Goal: Transaction & Acquisition: Book appointment/travel/reservation

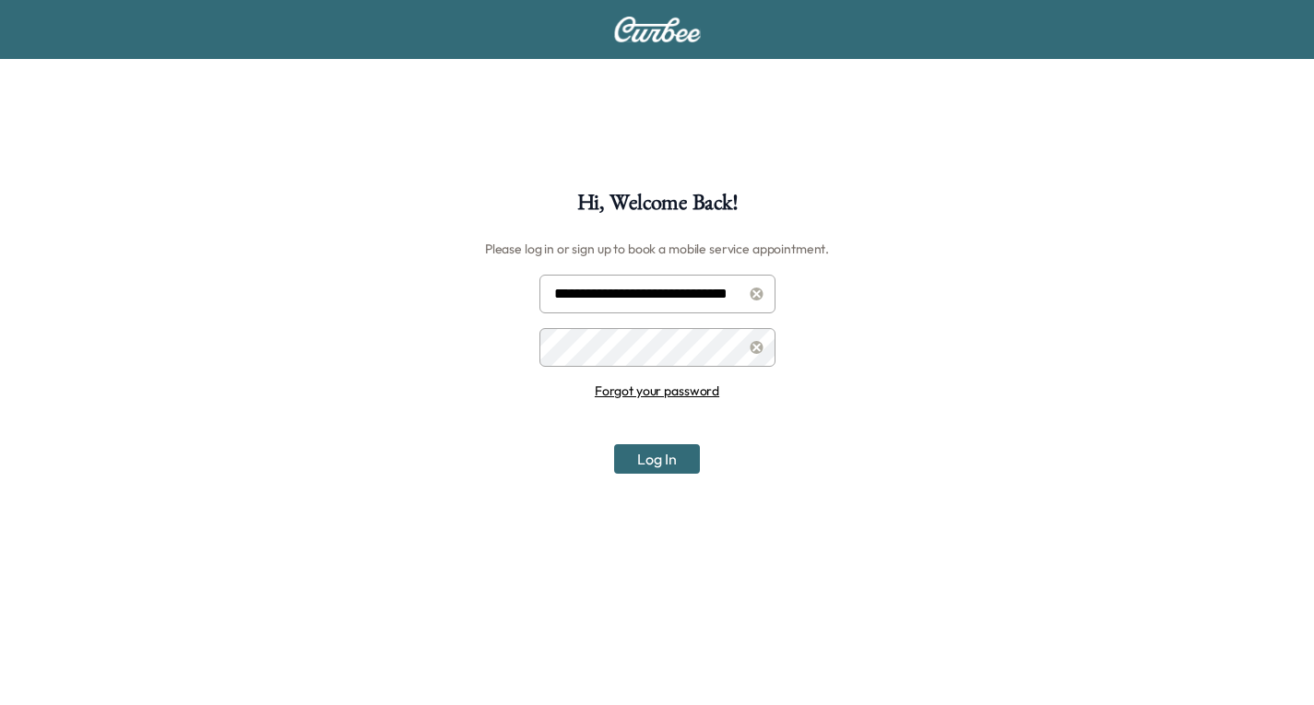
click at [630, 291] on input "**********" at bounding box center [657, 294] width 236 height 39
type input "**********"
click at [682, 455] on button "Log In" at bounding box center [657, 459] width 86 height 30
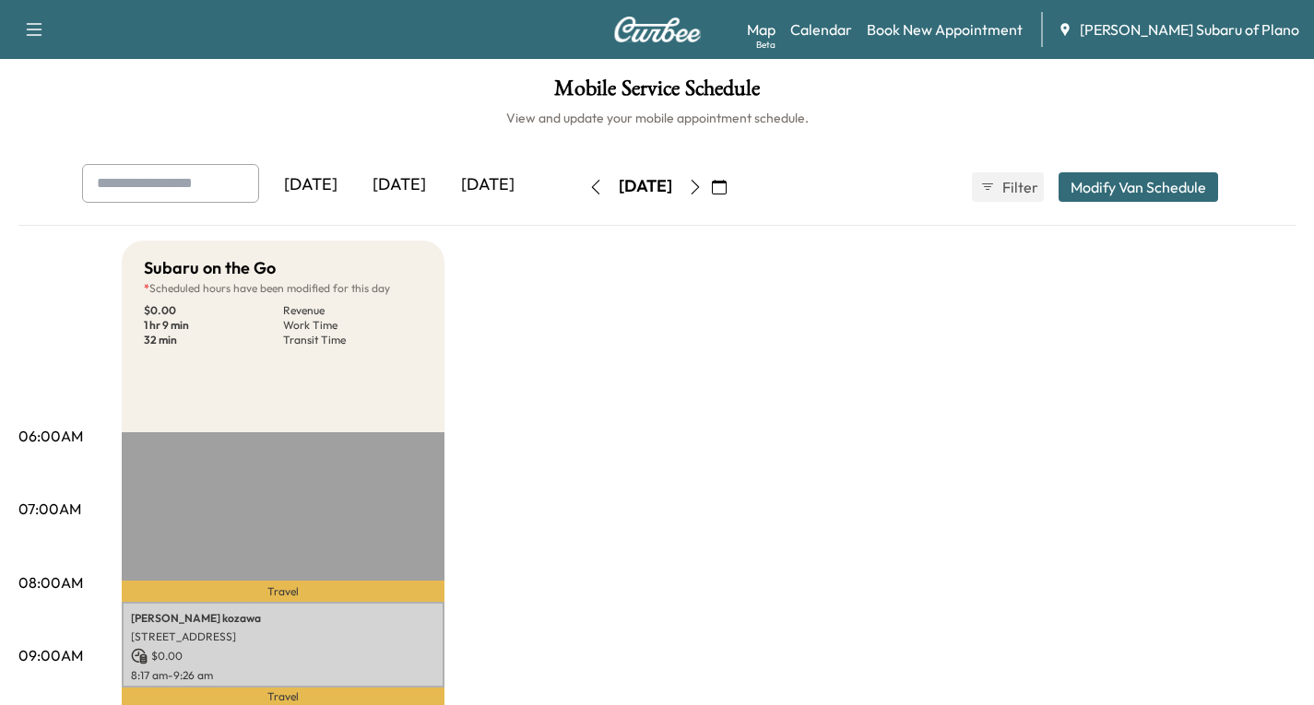
drag, startPoint x: 1008, startPoint y: 87, endPoint x: 998, endPoint y: 69, distance: 20.2
click at [1008, 30] on link "Book New Appointment" at bounding box center [945, 29] width 156 height 22
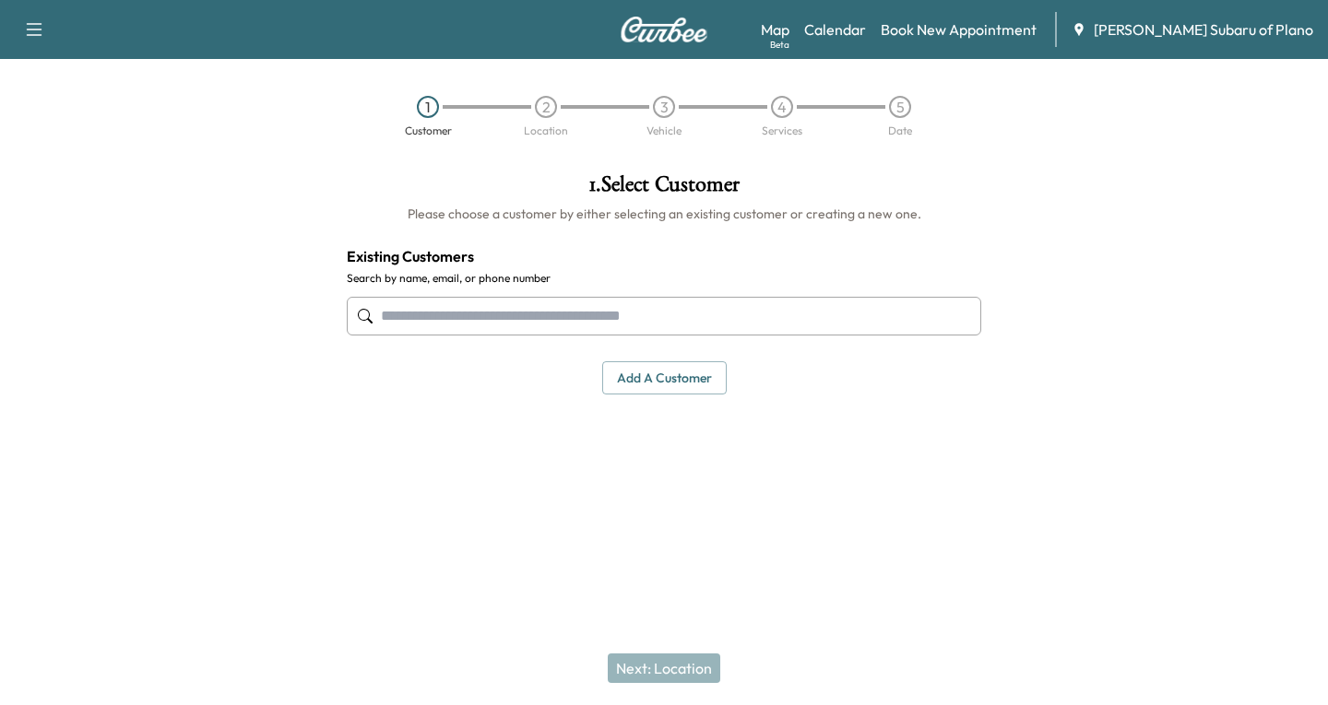
click at [421, 320] on input "text" at bounding box center [664, 316] width 634 height 39
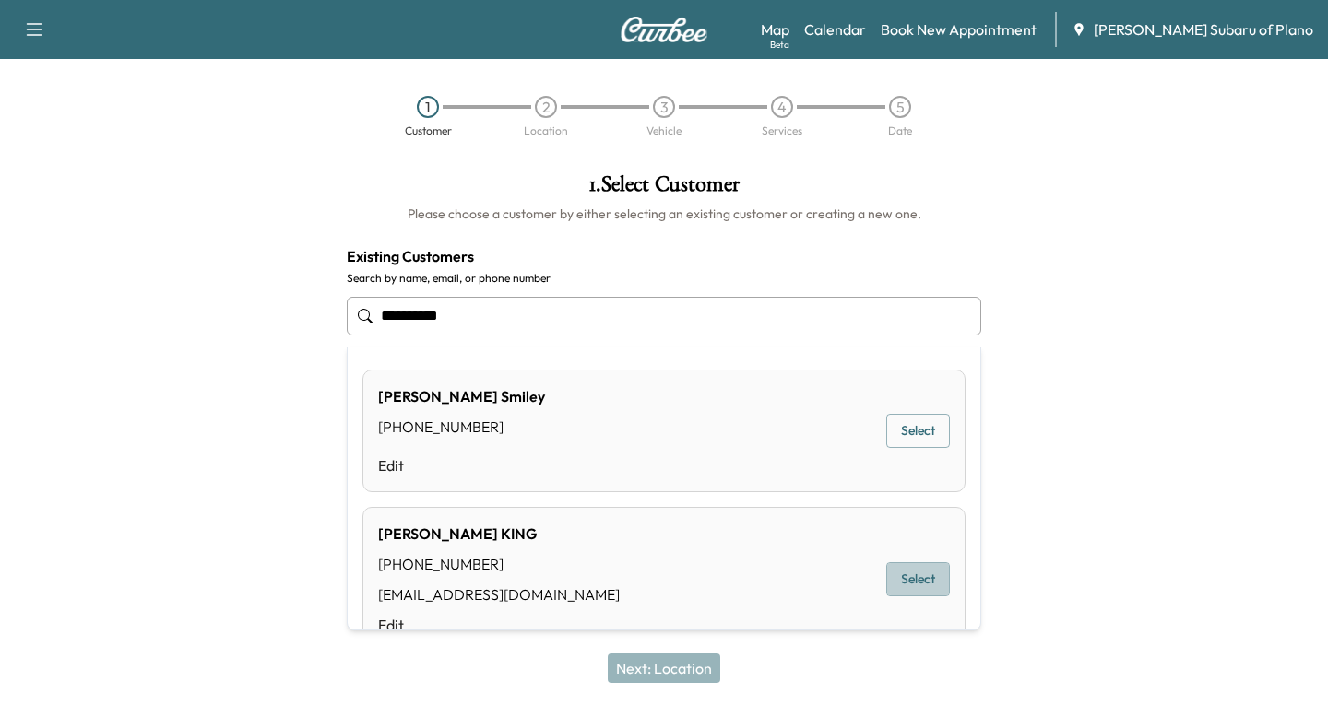
click at [915, 573] on button "Select" at bounding box center [918, 579] width 64 height 34
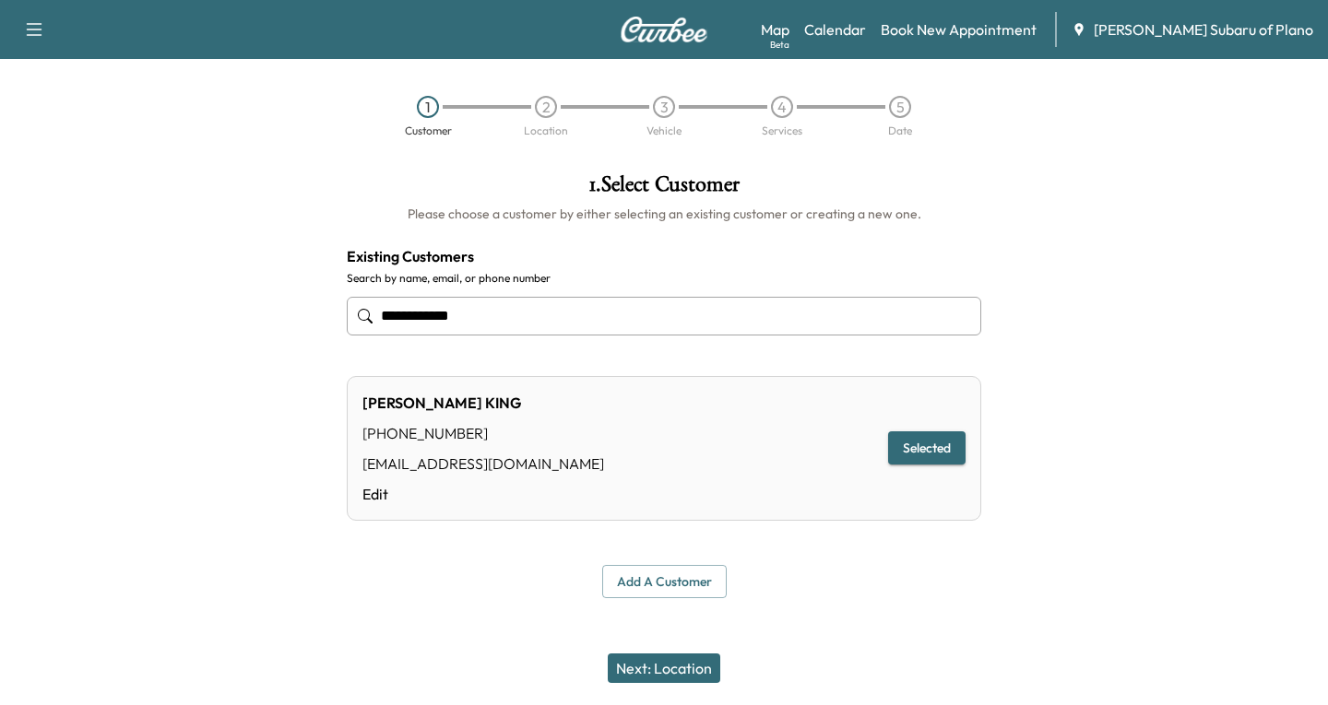
type input "**********"
click at [647, 665] on button "Next: Location" at bounding box center [664, 669] width 112 height 30
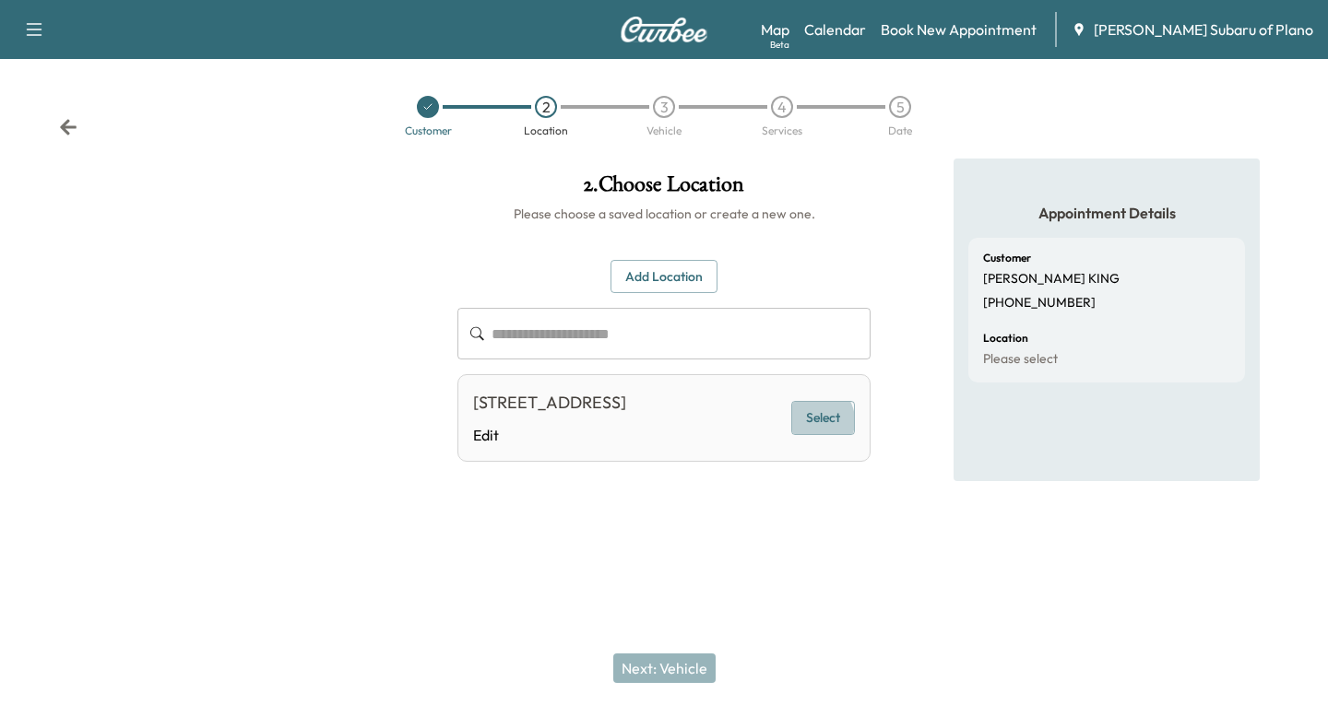
click at [818, 433] on button "Select" at bounding box center [823, 418] width 64 height 34
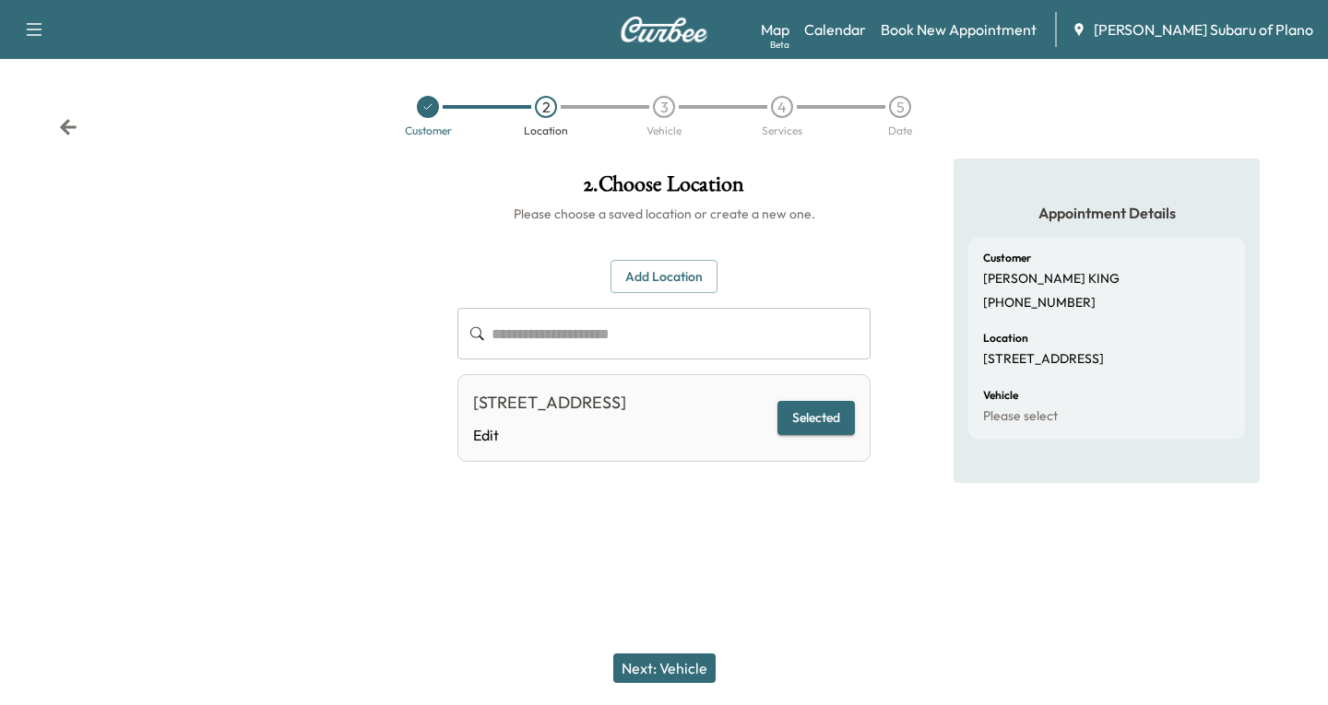
click at [645, 663] on button "Next: Vehicle" at bounding box center [664, 669] width 102 height 30
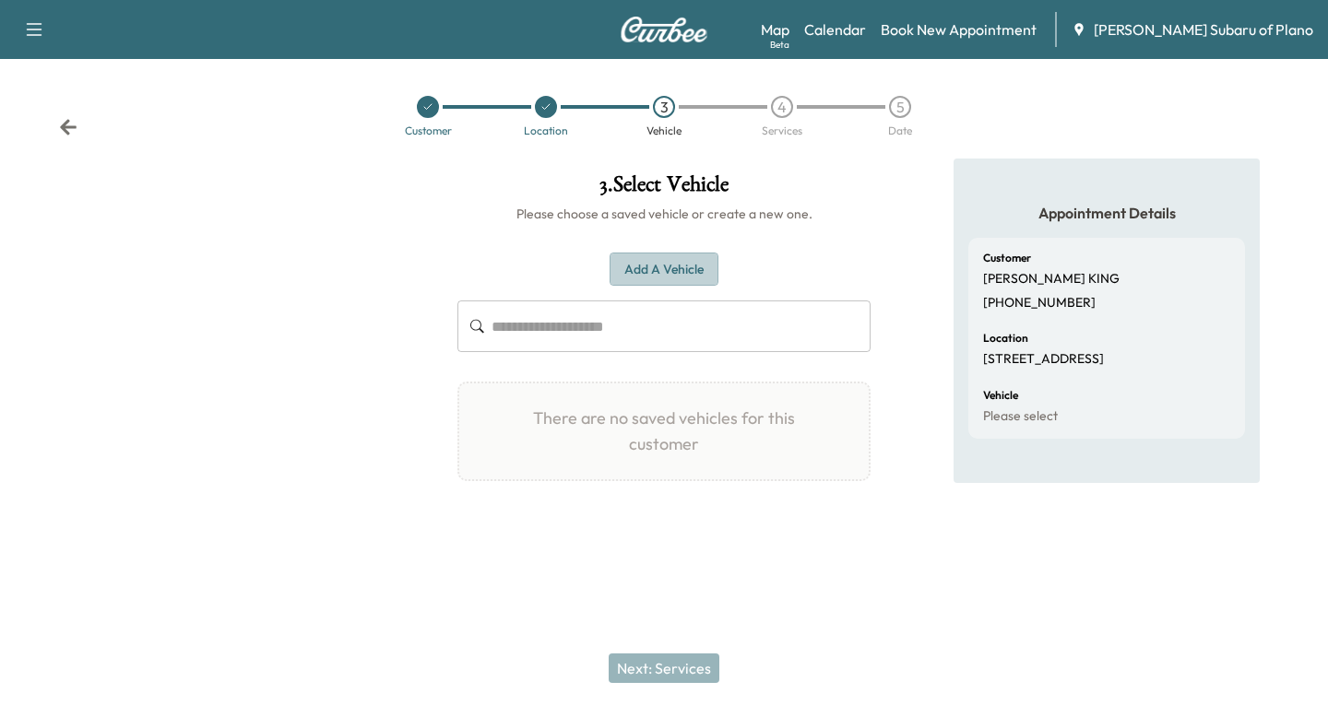
click at [653, 268] on button "Add a Vehicle" at bounding box center [663, 270] width 109 height 34
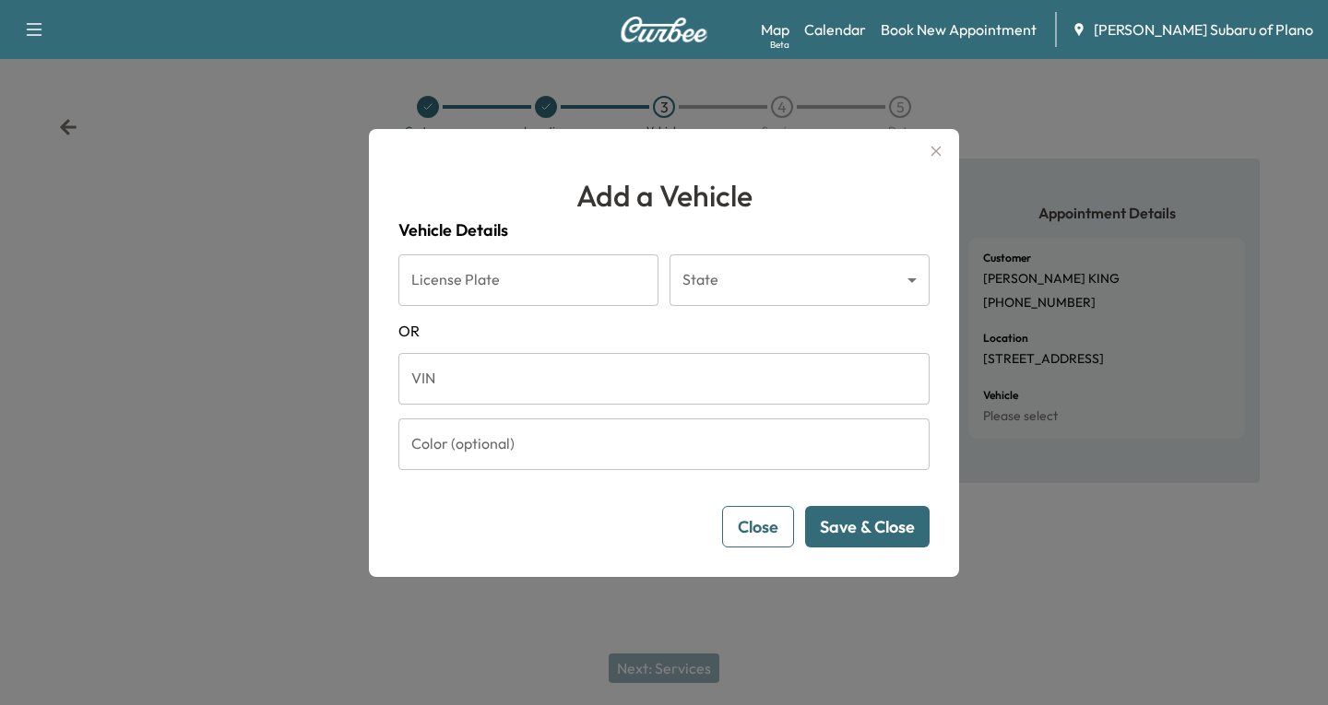
click at [472, 384] on input "VIN" at bounding box center [663, 379] width 531 height 52
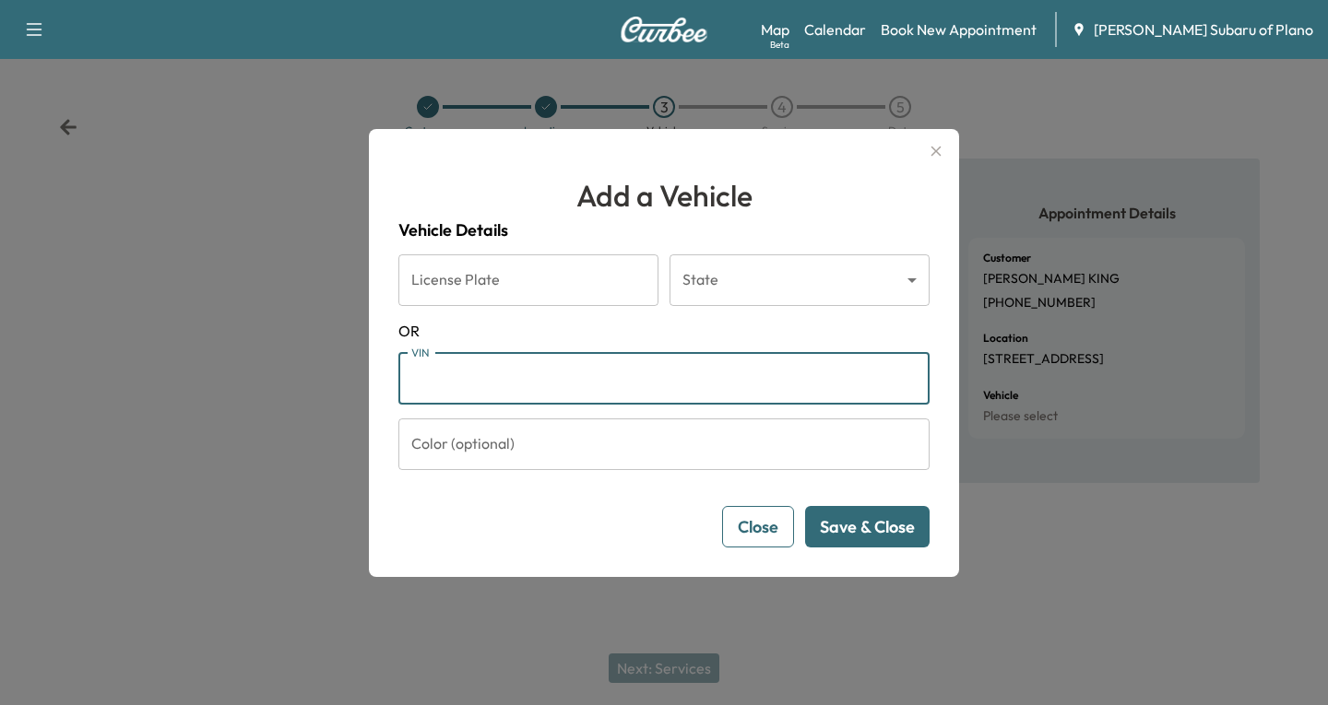
paste input "**********"
type input "**********"
click at [847, 526] on button "Save & Close" at bounding box center [867, 526] width 124 height 41
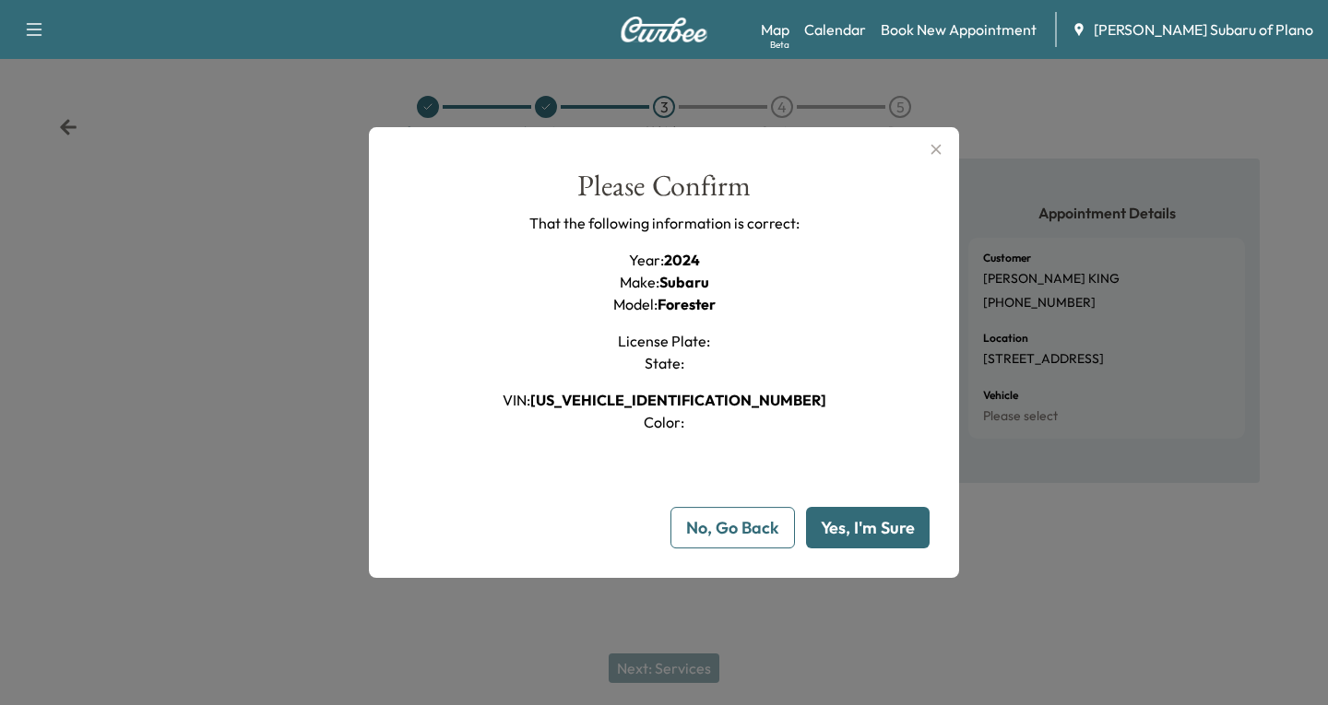
click at [847, 533] on button "Yes, I'm Sure" at bounding box center [868, 527] width 124 height 41
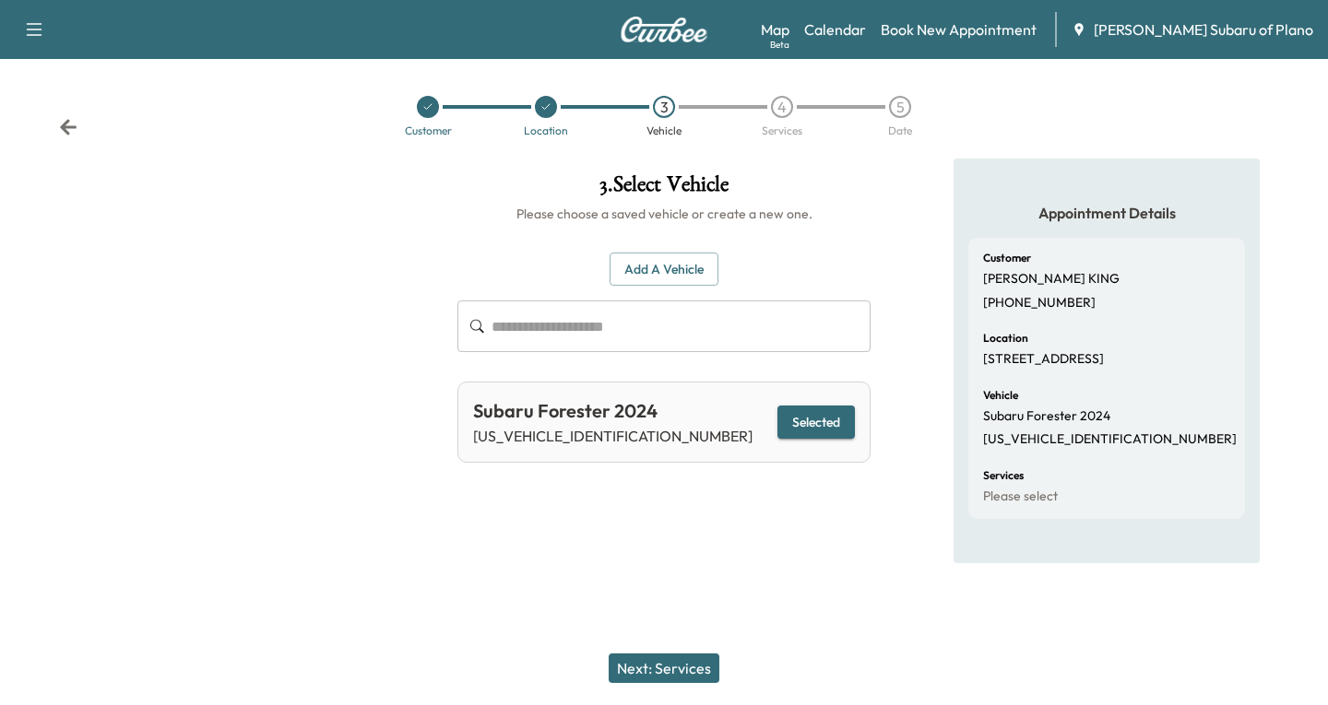
click at [71, 124] on icon at bounding box center [68, 127] width 18 height 18
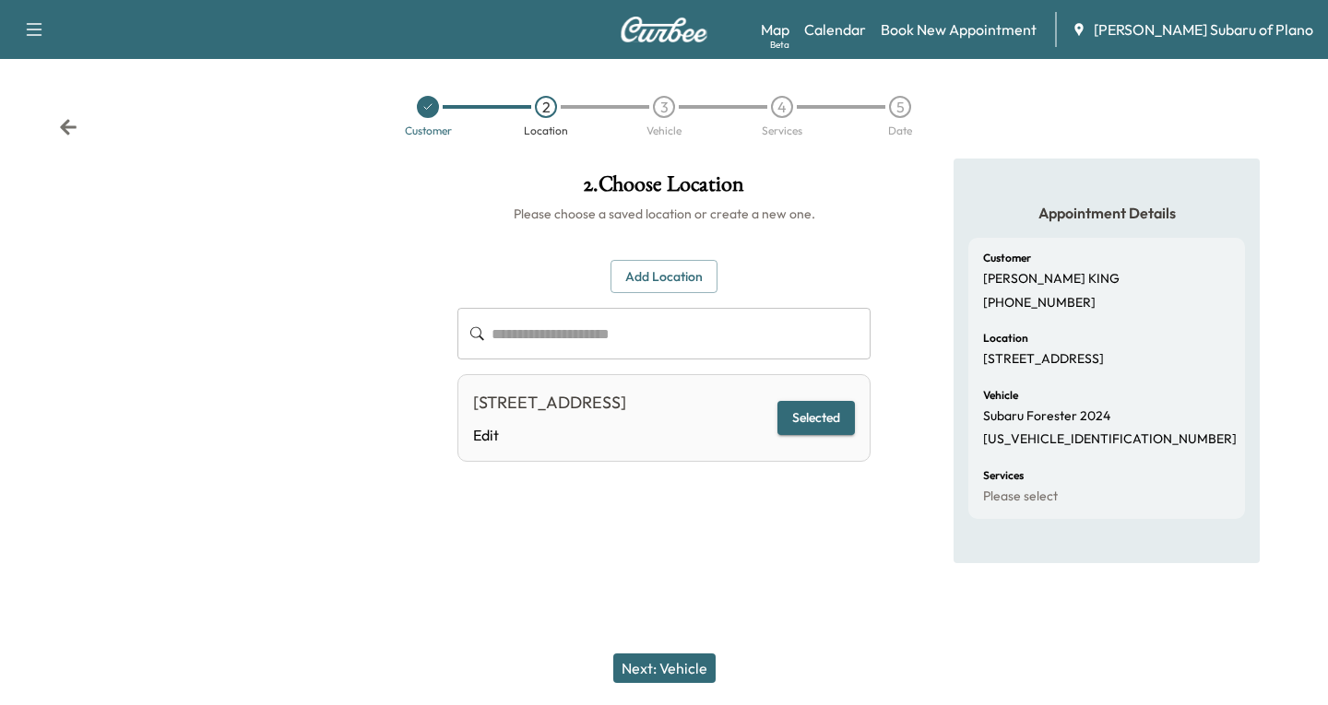
click at [71, 124] on icon at bounding box center [68, 127] width 18 height 18
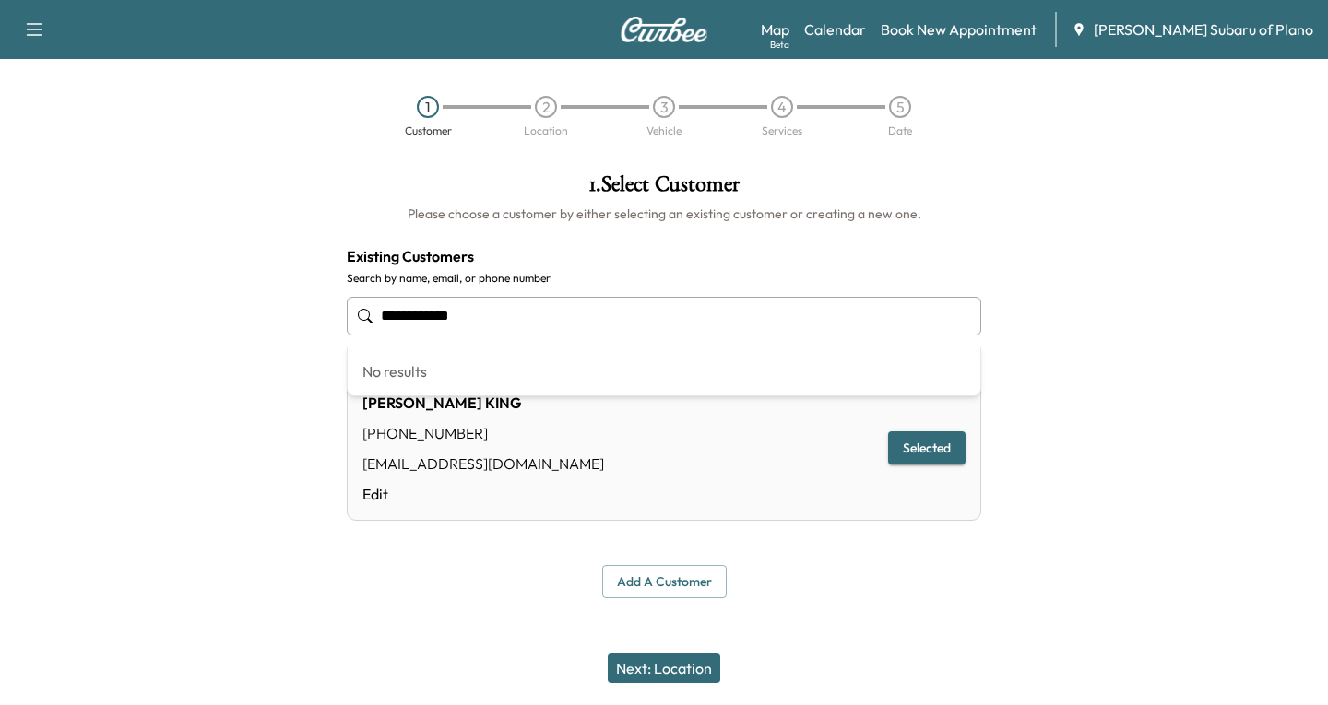
drag, startPoint x: 511, startPoint y: 308, endPoint x: 336, endPoint y: 339, distance: 177.9
click at [336, 339] on div "**********" at bounding box center [664, 386] width 664 height 455
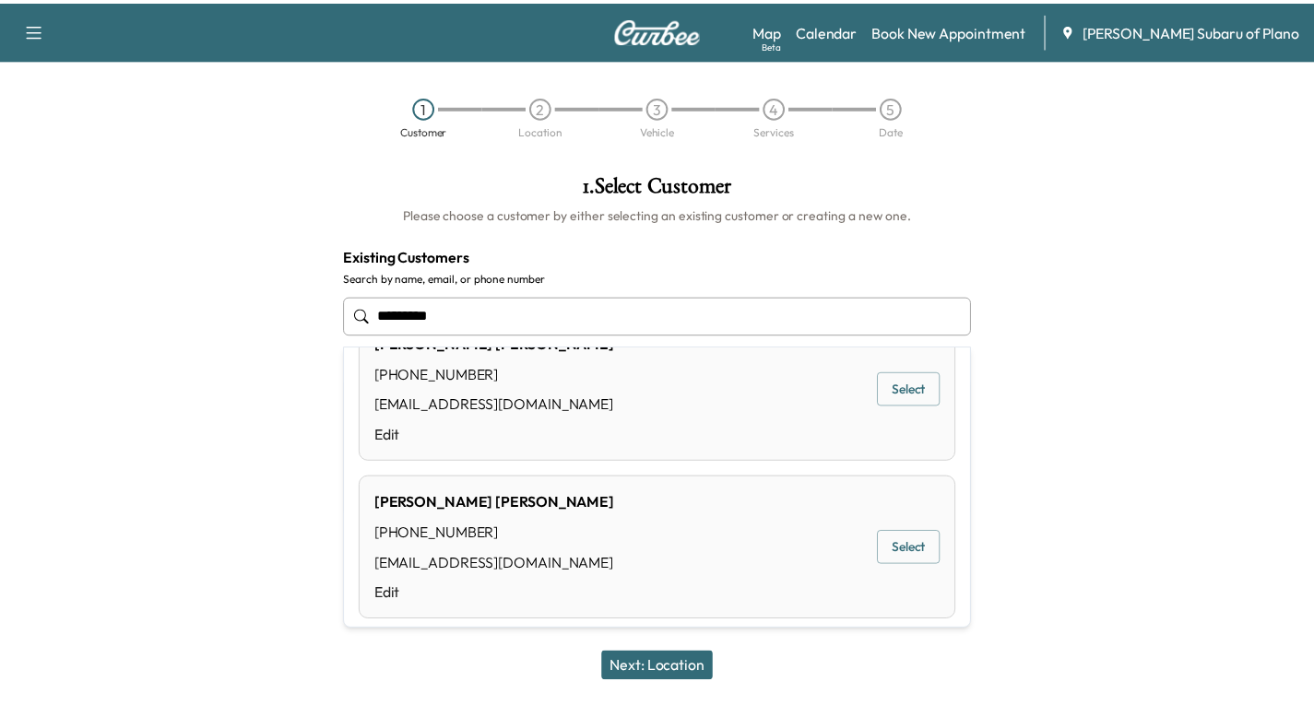
scroll to position [461, 0]
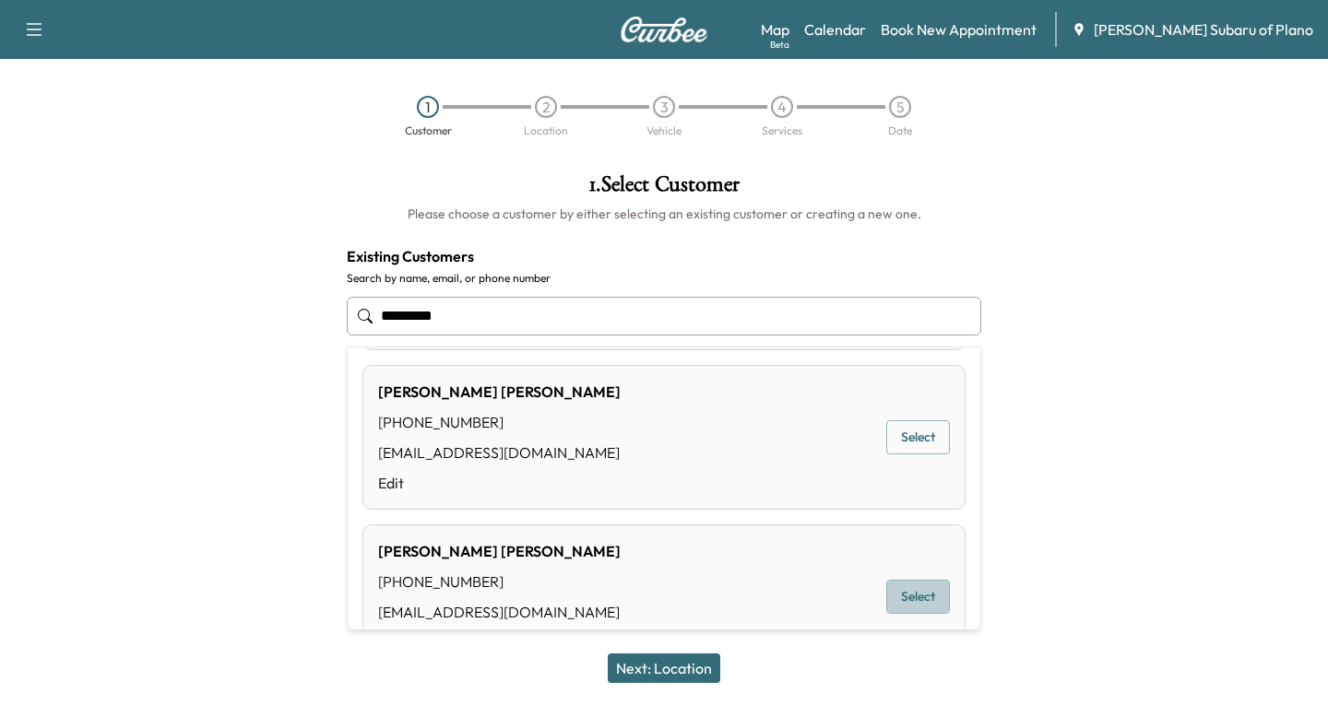
click at [930, 596] on button "Select" at bounding box center [918, 597] width 64 height 34
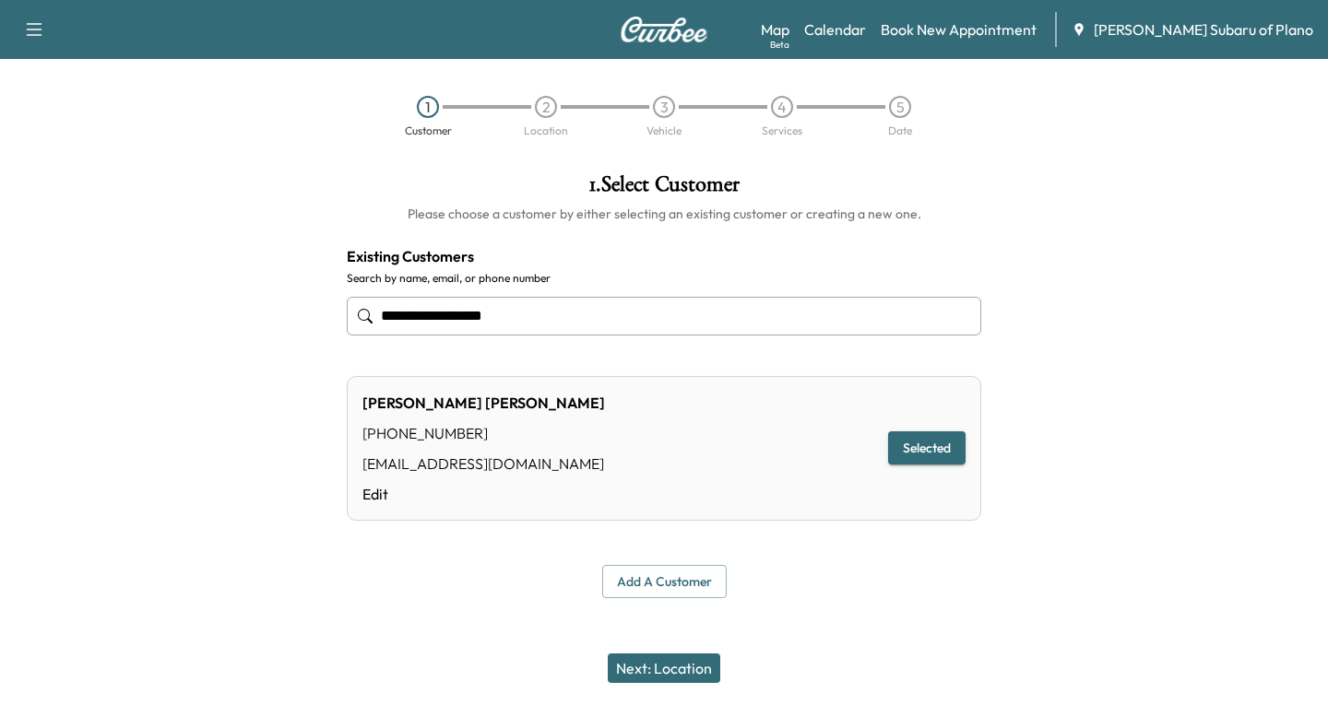
type input "**********"
click at [667, 665] on button "Next: Location" at bounding box center [664, 669] width 112 height 30
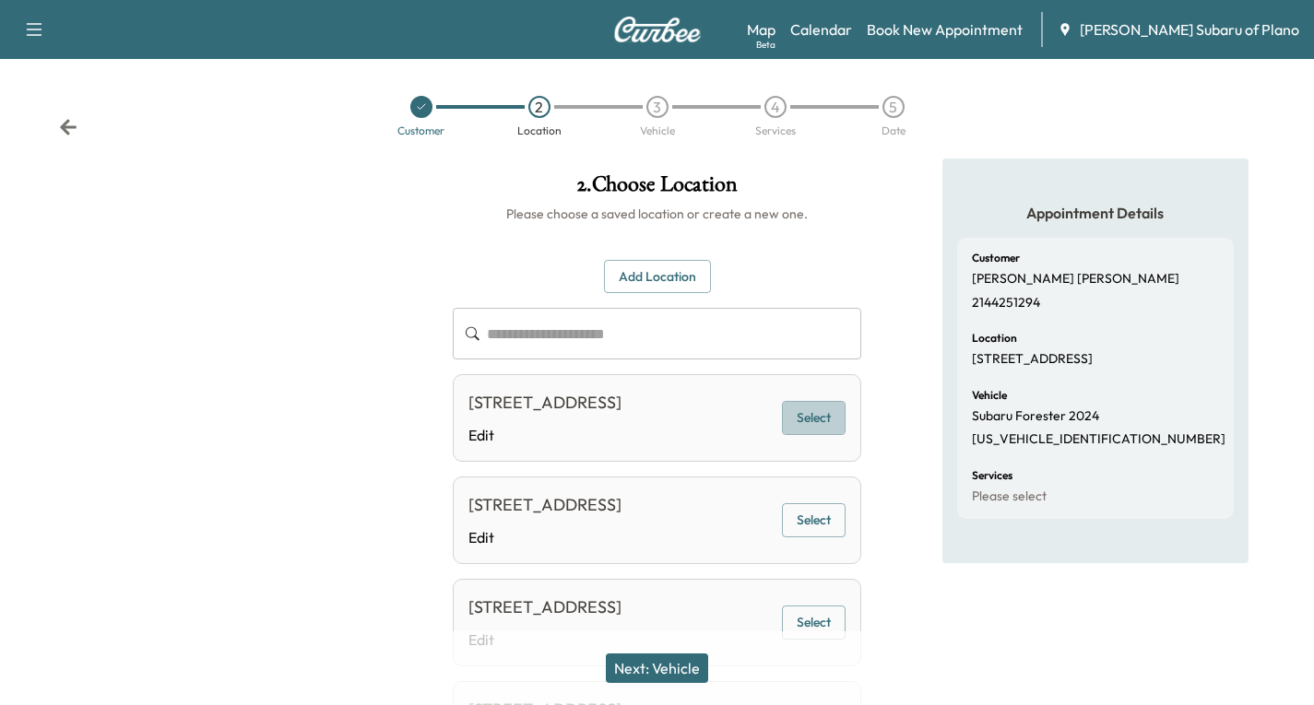
click at [827, 427] on button "Select" at bounding box center [814, 418] width 64 height 34
click at [662, 665] on button "Next: Vehicle" at bounding box center [657, 669] width 102 height 30
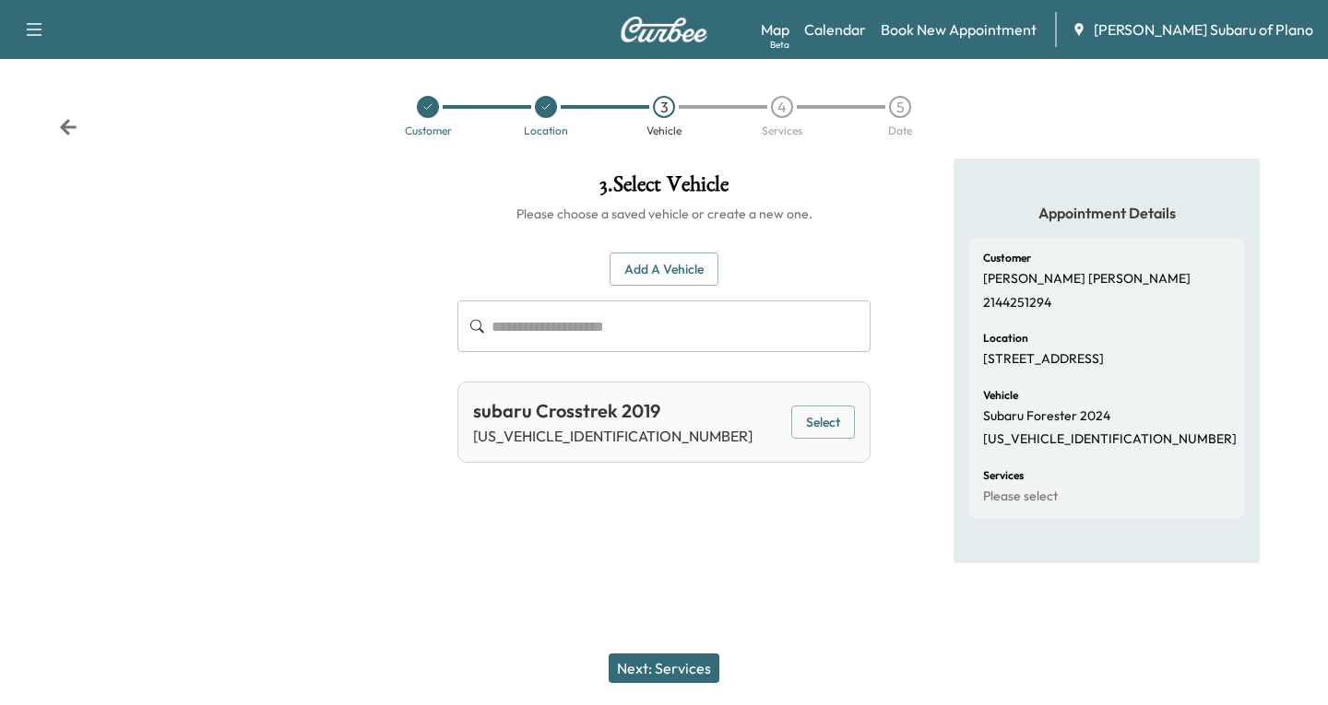
click at [665, 267] on button "Add a Vehicle" at bounding box center [663, 270] width 109 height 34
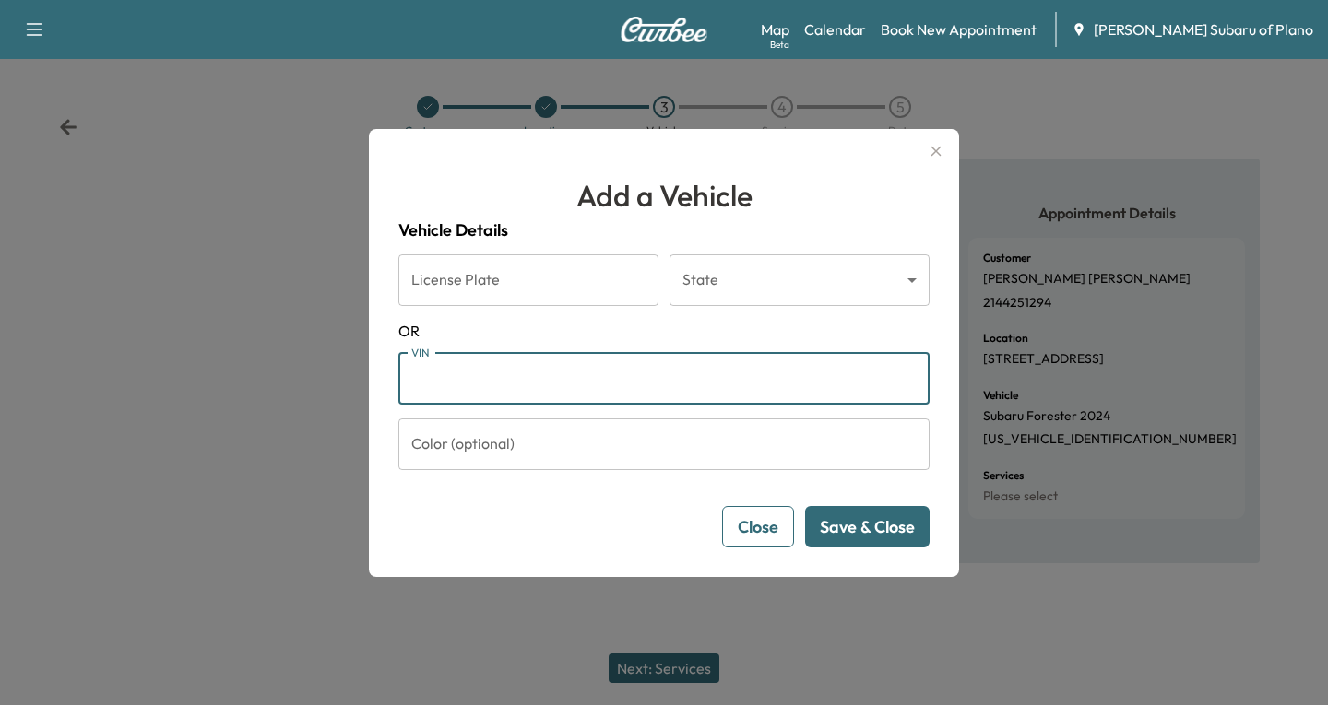
click at [459, 380] on input "VIN" at bounding box center [663, 379] width 531 height 52
paste input "**********"
type input "**********"
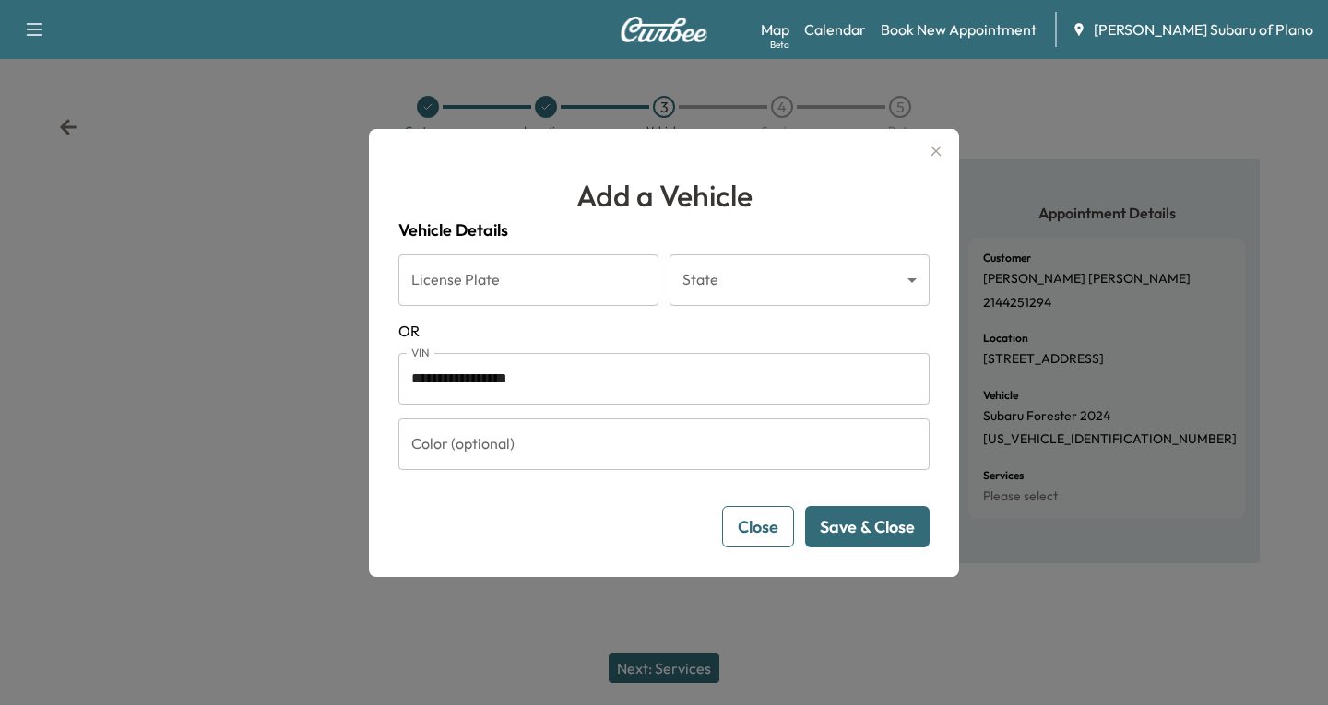
click at [877, 526] on button "Save & Close" at bounding box center [867, 526] width 124 height 41
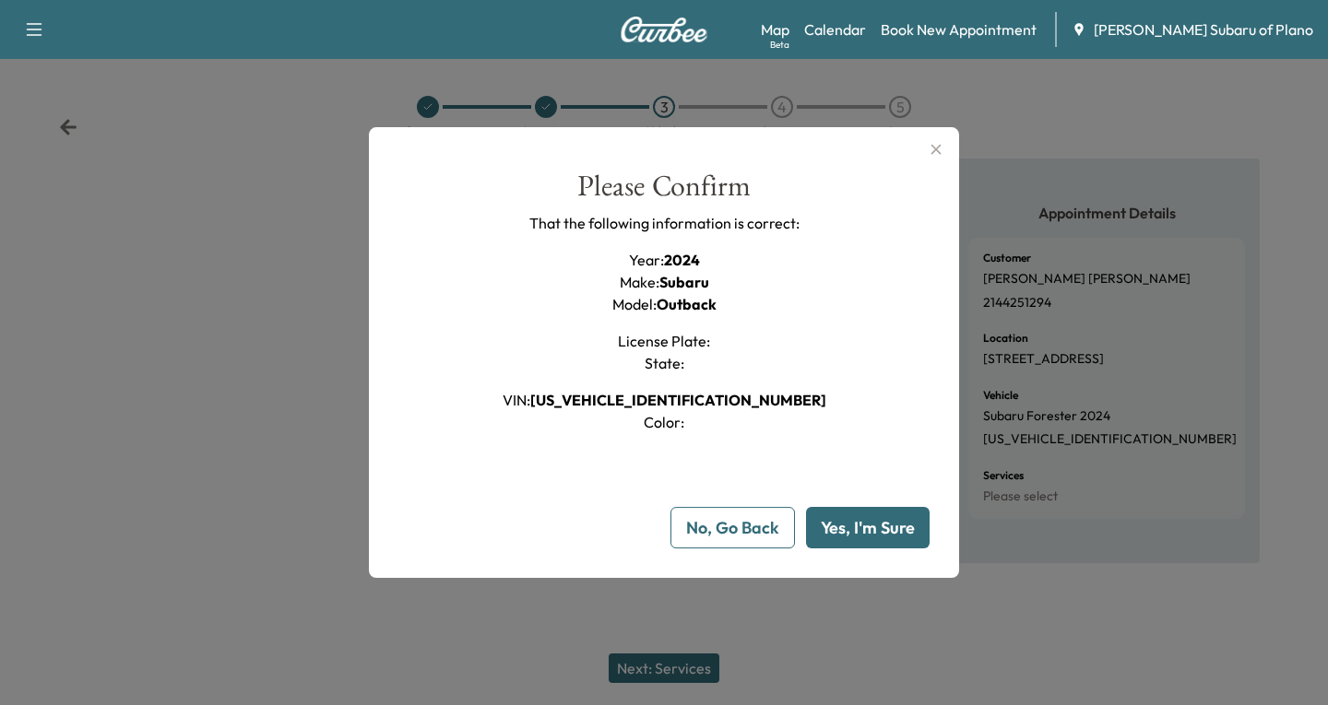
click at [868, 526] on button "Yes, I'm Sure" at bounding box center [868, 527] width 124 height 41
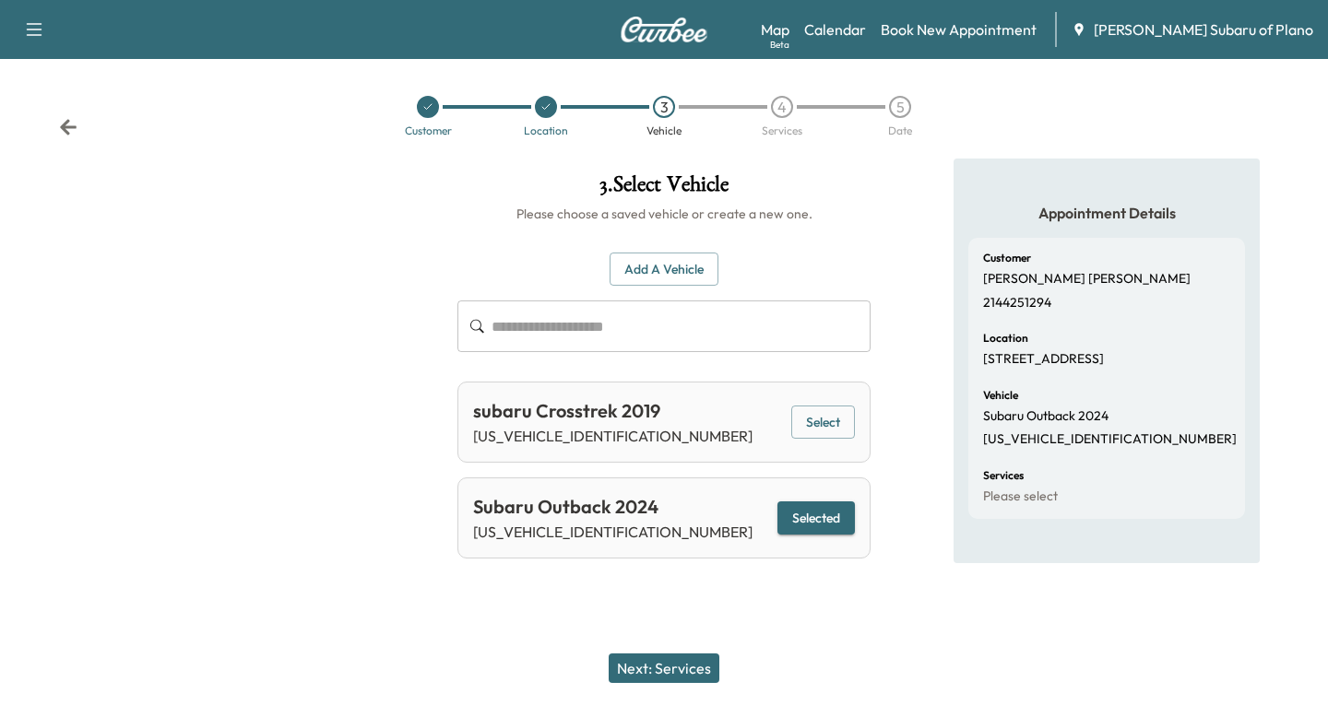
click at [813, 515] on button "Selected" at bounding box center [815, 519] width 77 height 34
click at [679, 673] on button "Next: Services" at bounding box center [663, 669] width 111 height 30
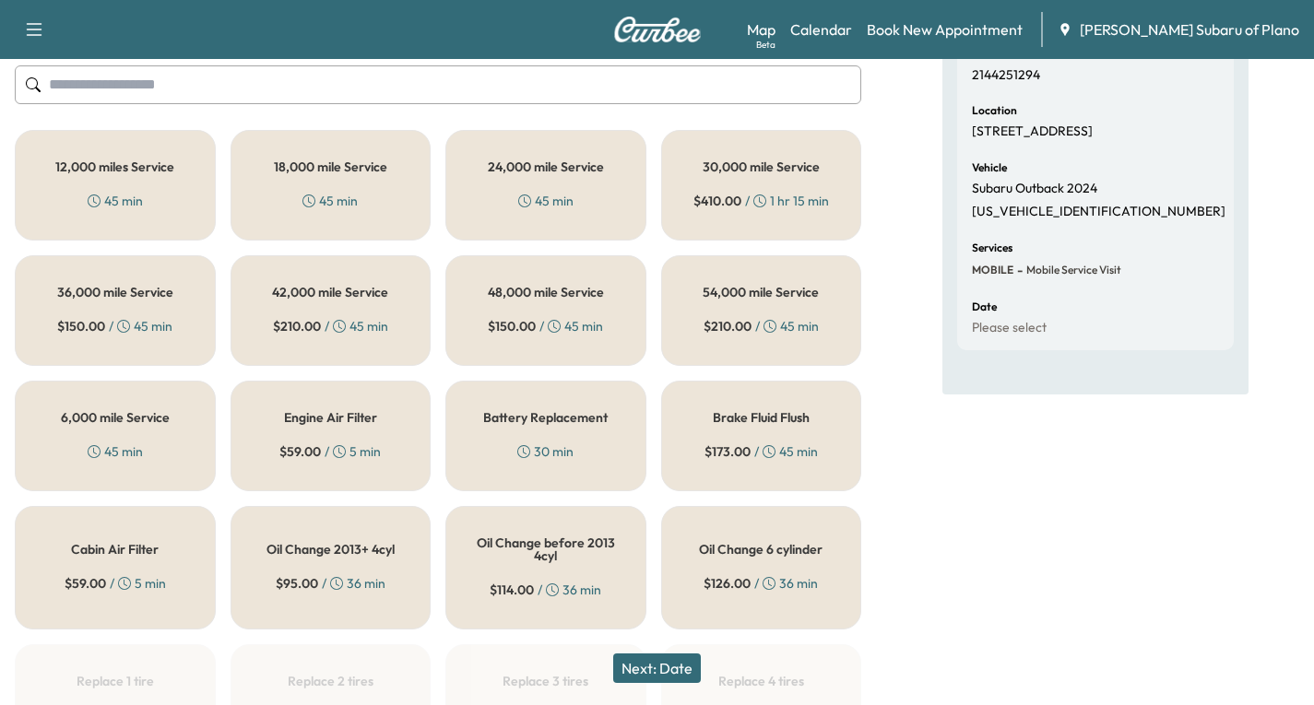
scroll to position [184, 0]
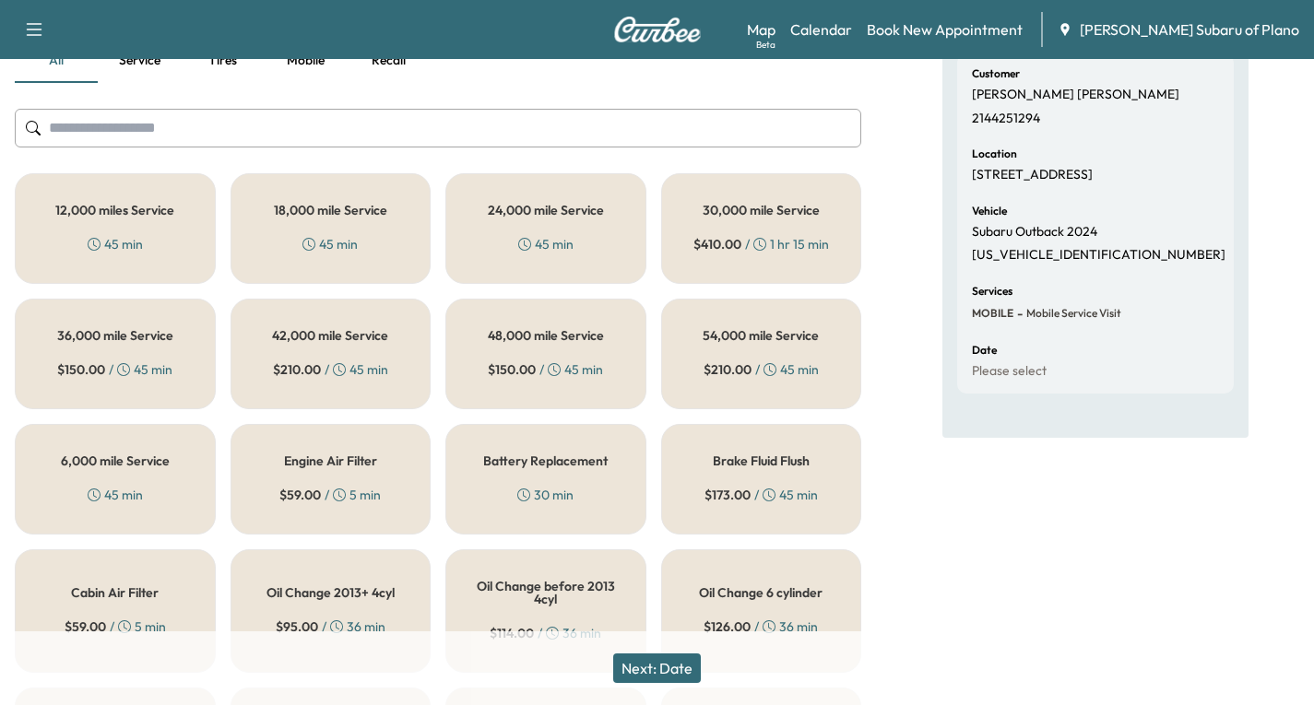
click at [137, 241] on div "45 min" at bounding box center [115, 244] width 55 height 18
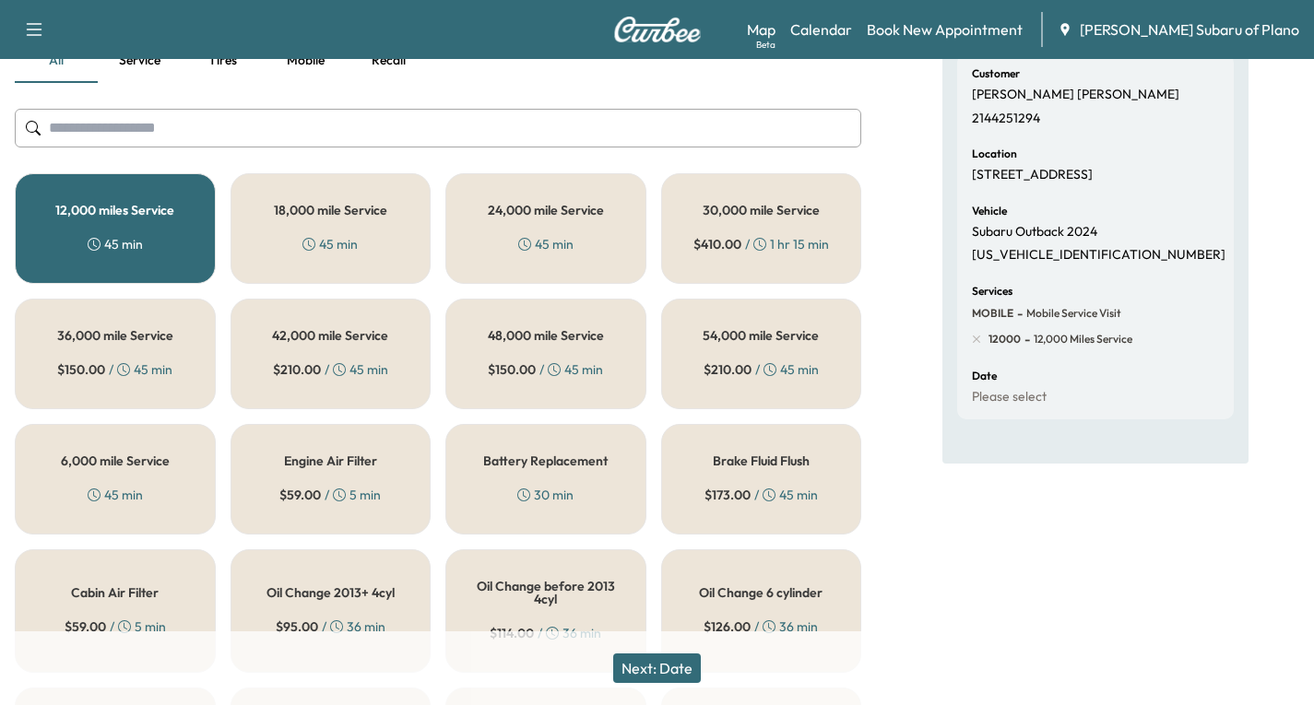
click at [660, 671] on button "Next: Date" at bounding box center [657, 669] width 88 height 30
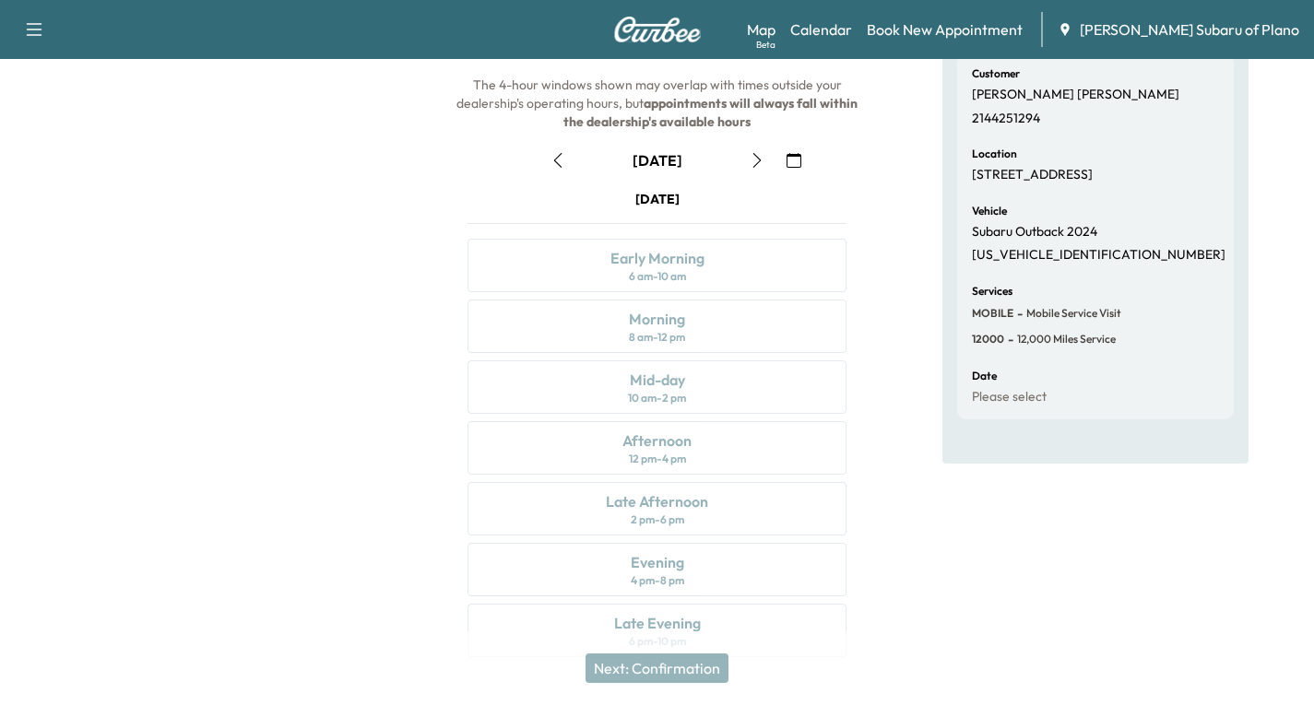
click at [797, 160] on icon "button" at bounding box center [793, 160] width 15 height 15
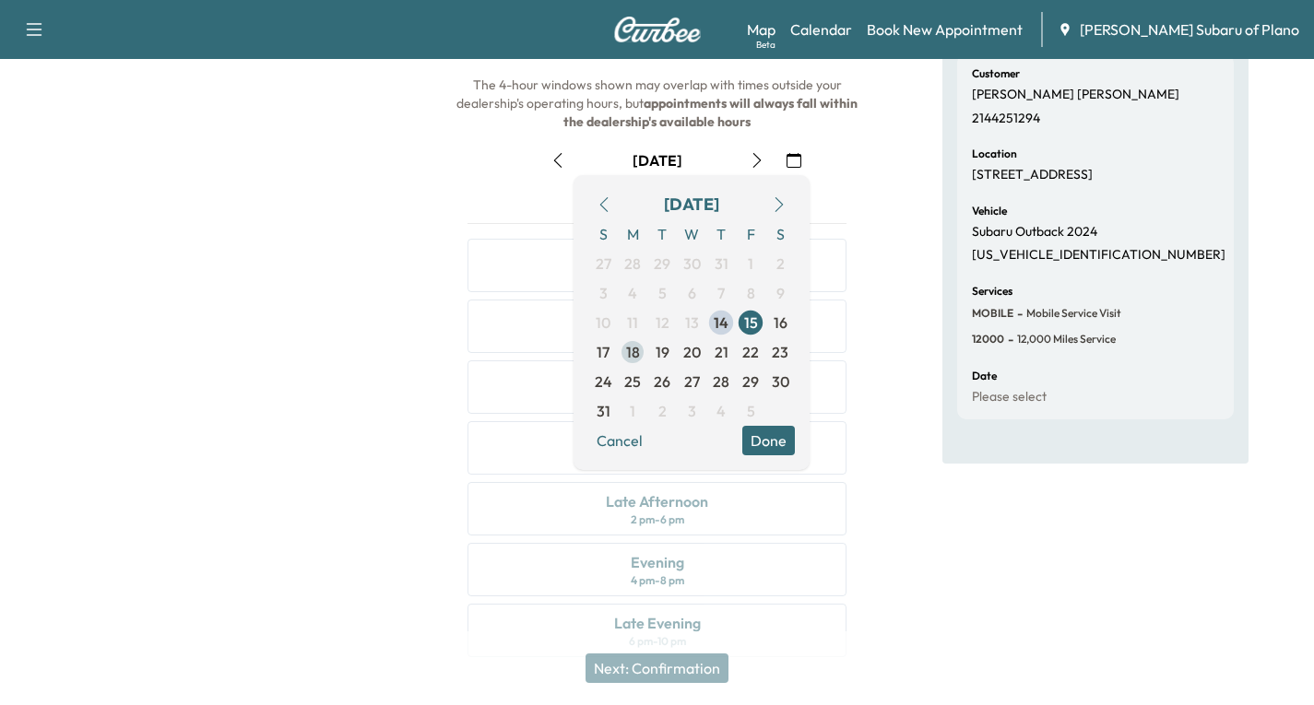
click at [636, 356] on span "18" at bounding box center [633, 352] width 14 height 22
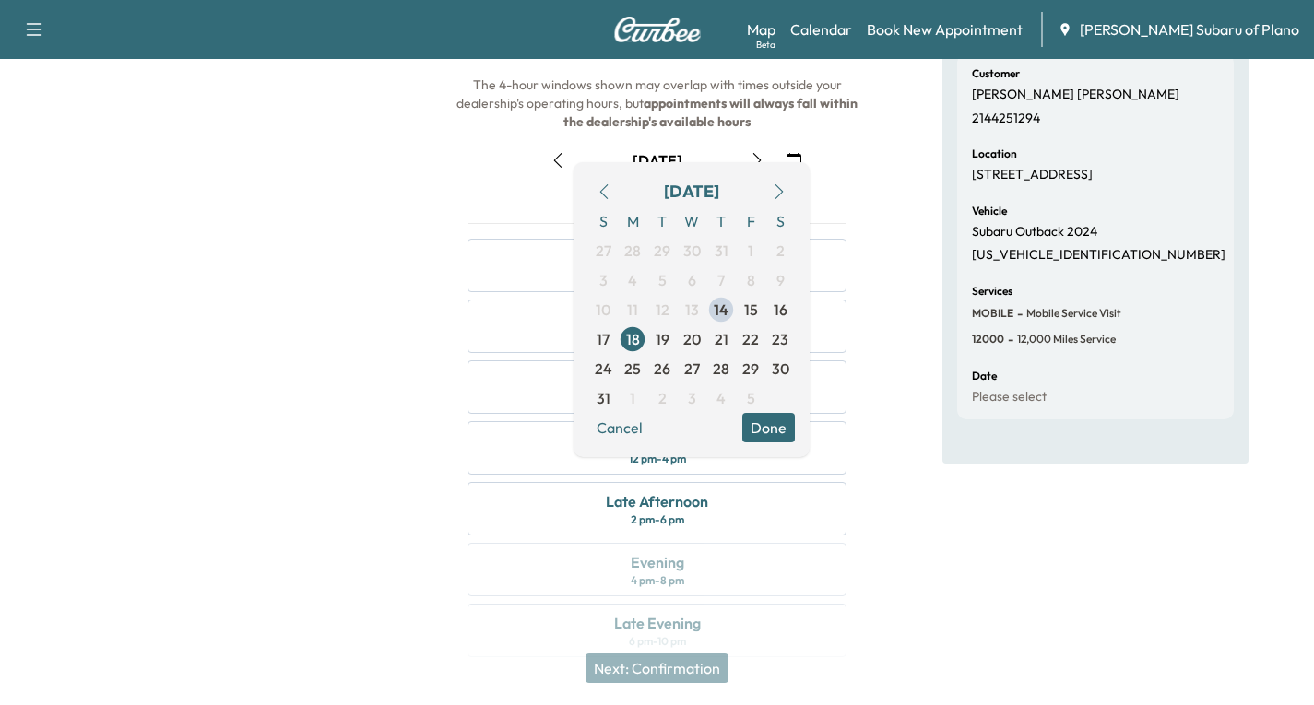
scroll to position [218, 0]
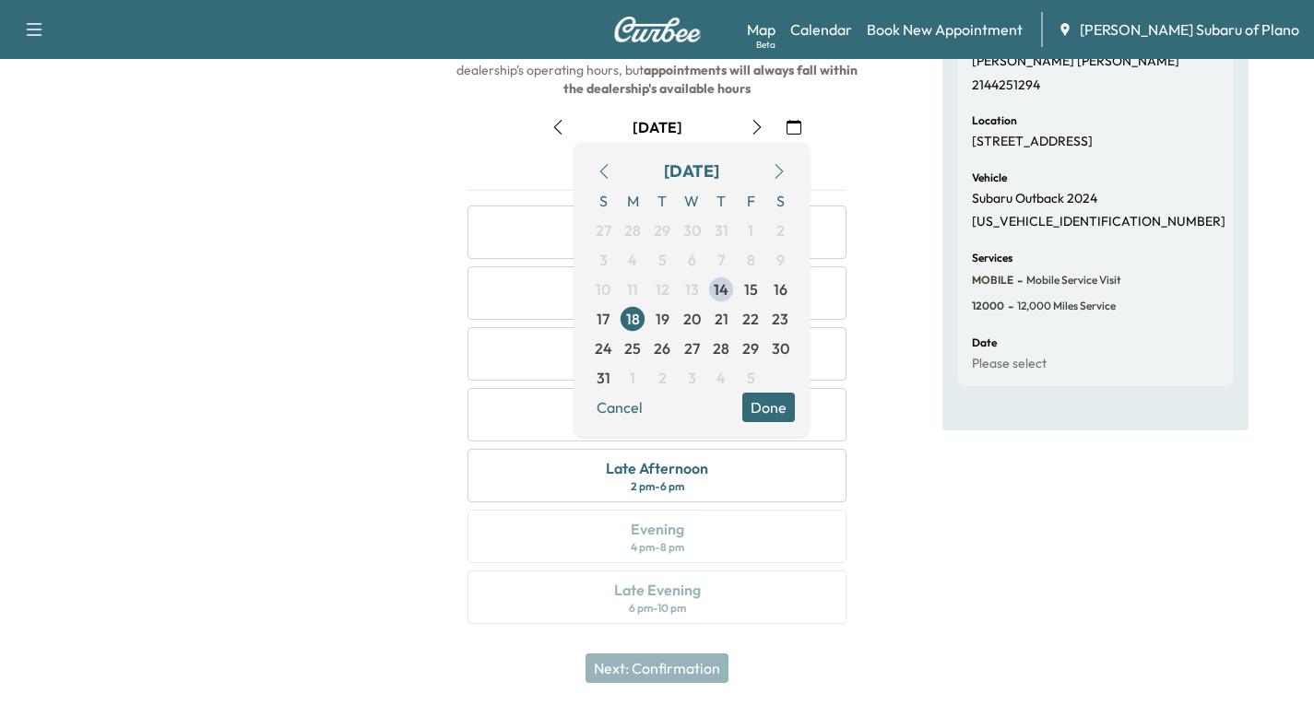
click at [774, 407] on button "Done" at bounding box center [768, 408] width 53 height 30
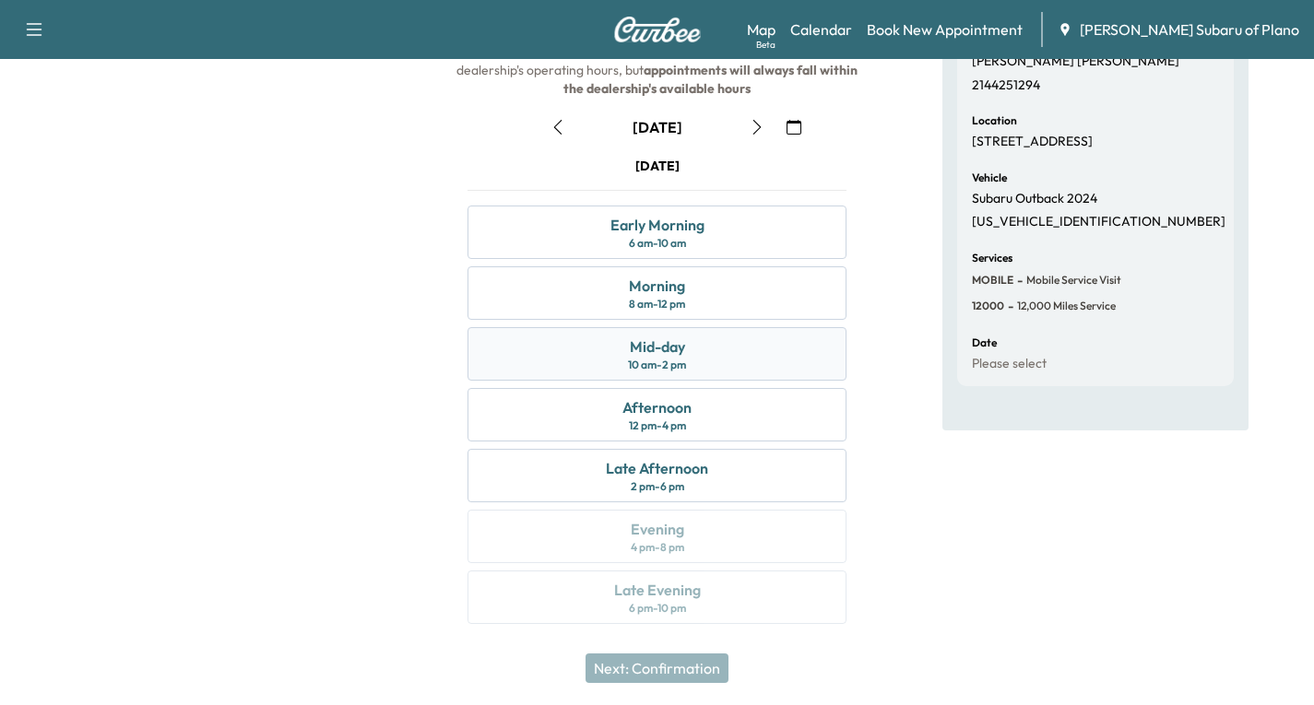
click at [717, 366] on div "Mid-day 10 am - 2 pm" at bounding box center [656, 353] width 379 height 53
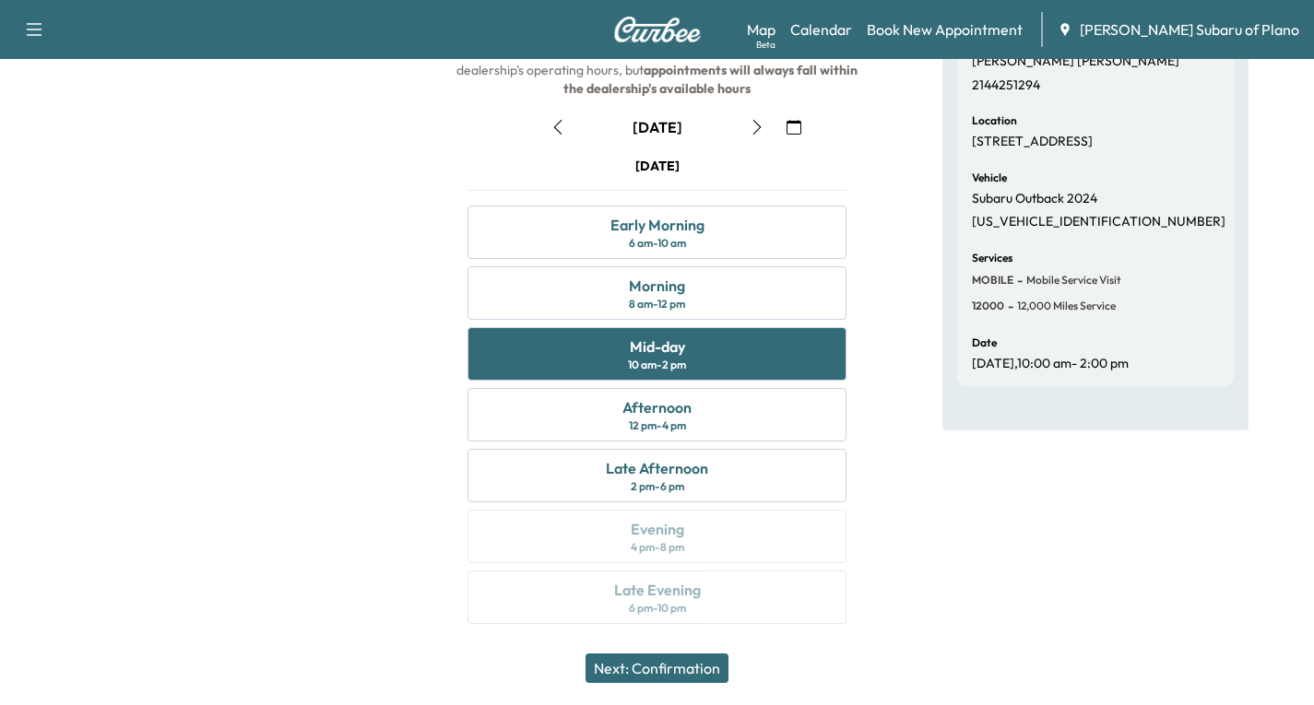
click at [656, 665] on button "Next: Confirmation" at bounding box center [656, 669] width 143 height 30
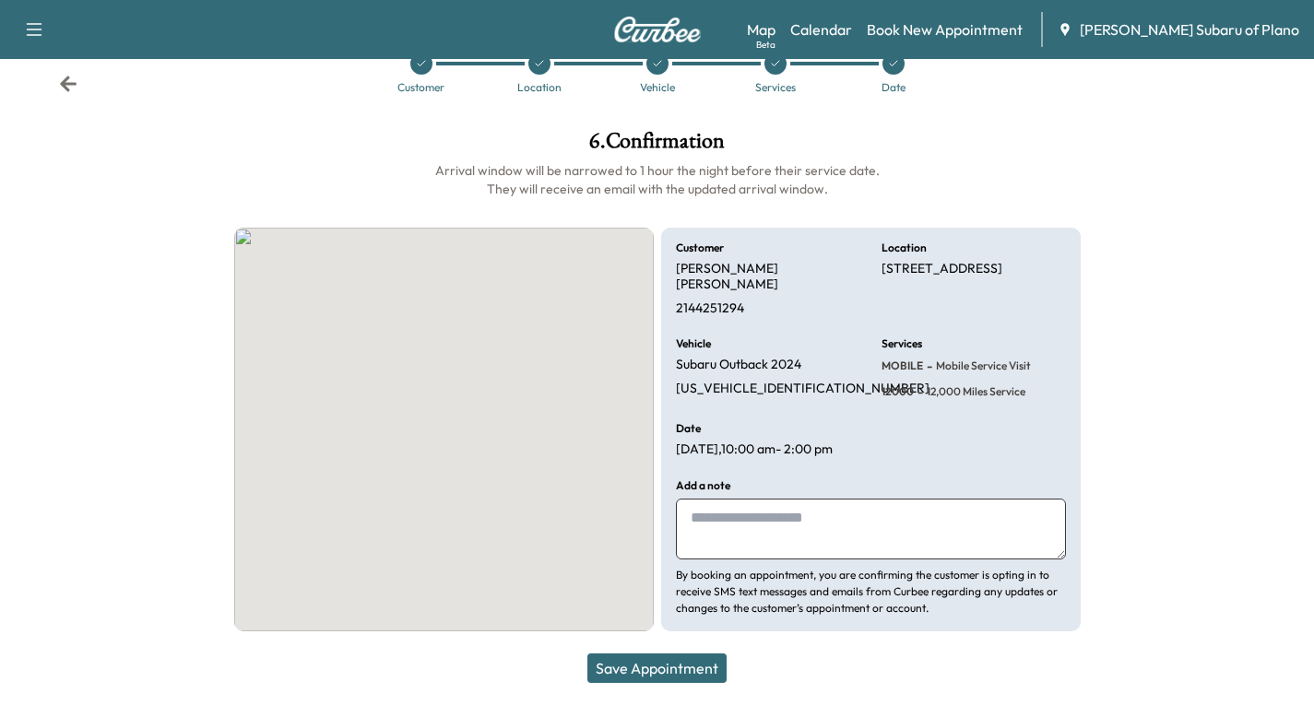
scroll to position [43, 0]
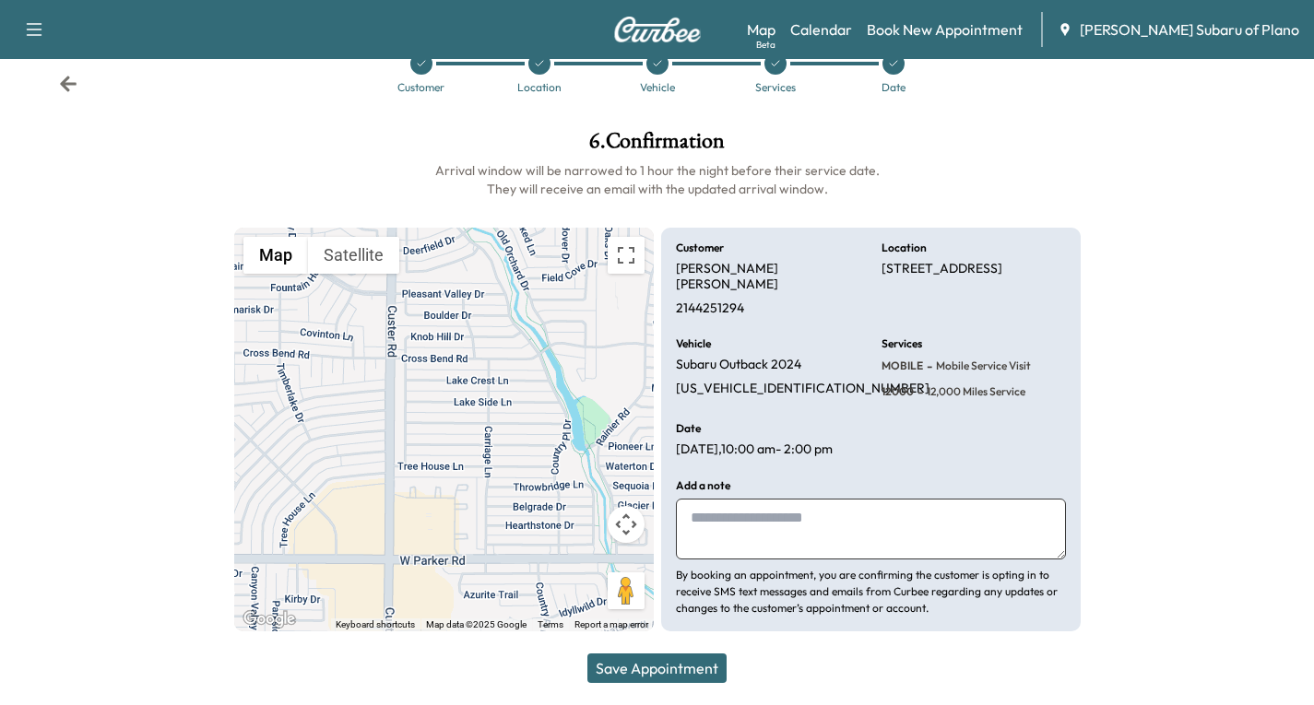
click at [661, 664] on button "Save Appointment" at bounding box center [656, 669] width 139 height 30
